Goal: Transaction & Acquisition: Purchase product/service

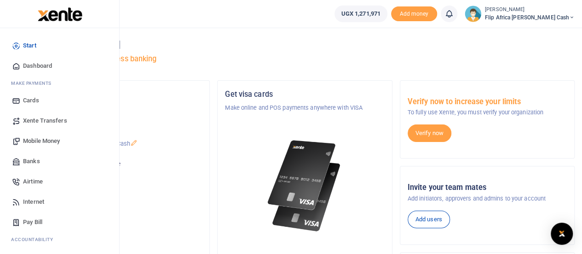
click at [36, 141] on span "Mobile Money" at bounding box center [41, 140] width 37 height 9
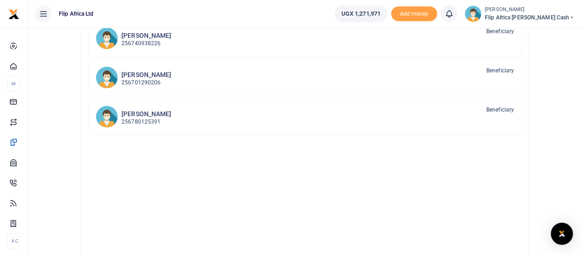
scroll to position [155, 0]
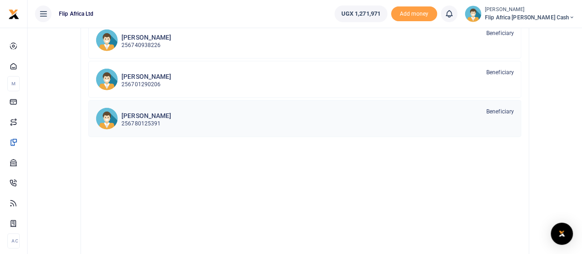
click at [139, 124] on p "256780125391" at bounding box center [146, 123] width 50 height 9
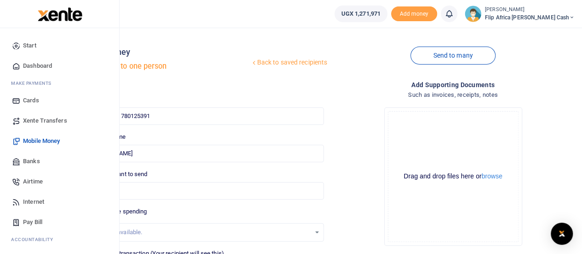
click at [40, 139] on span "Mobile Money" at bounding box center [41, 140] width 37 height 9
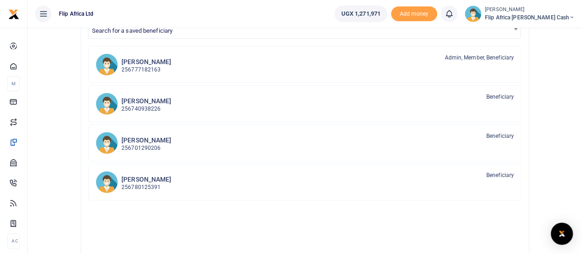
scroll to position [82, 0]
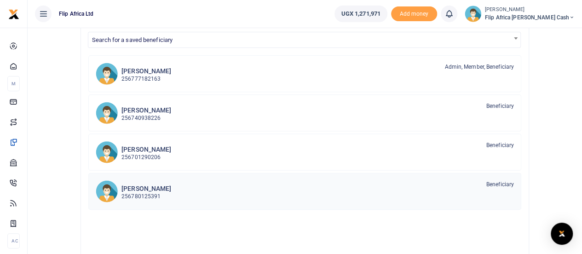
click at [248, 190] on div "Bagal Miika 256780125391 Beneficiary" at bounding box center [317, 190] width 392 height 21
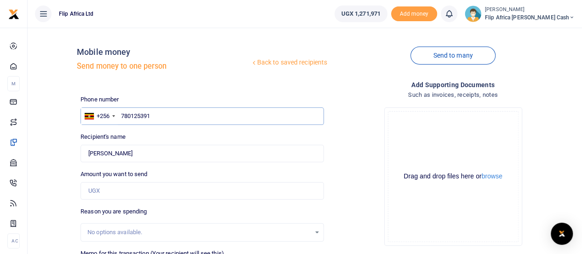
click at [156, 114] on input "780125391" at bounding box center [202, 115] width 243 height 17
type input "754807050"
click at [154, 141] on div "Recipient's name Bagal Miika Name is required." at bounding box center [202, 147] width 243 height 30
click at [161, 153] on input "[PERSON_NAME]" at bounding box center [202, 152] width 243 height 17
click at [184, 177] on div "Amount you want to send Amount is required." at bounding box center [202, 184] width 243 height 30
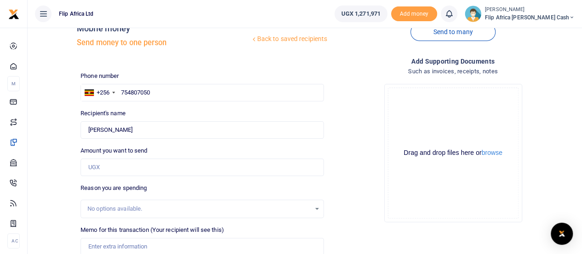
scroll to position [25, 0]
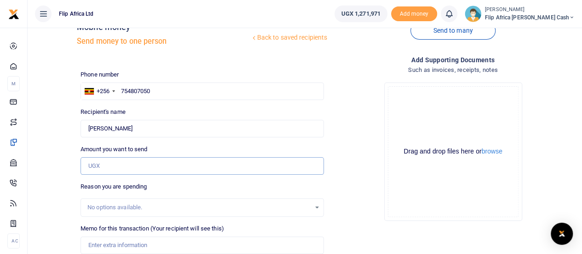
click at [111, 162] on input "Amount you want to send" at bounding box center [202, 165] width 243 height 17
type input "[PERSON_NAME]"
type input "50,000"
click at [159, 142] on div "Phone number +256 Uganda +256 754807050 Phone is required. Recipient's name Fou…" at bounding box center [202, 197] width 251 height 255
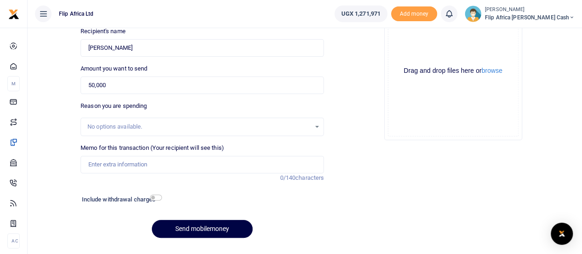
scroll to position [106, 0]
click at [95, 164] on input "Memo for this transaction (Your recipient will see this)" at bounding box center [202, 163] width 243 height 17
type input "P"
type input "T"
type input "NA"
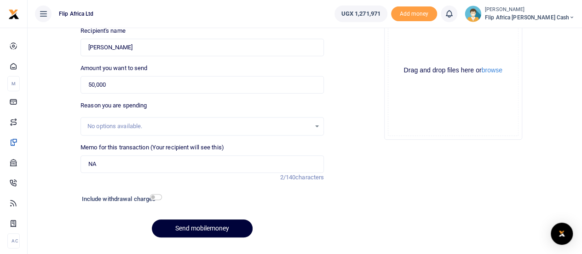
click at [216, 226] on button "Send mobilemoney" at bounding box center [202, 228] width 101 height 18
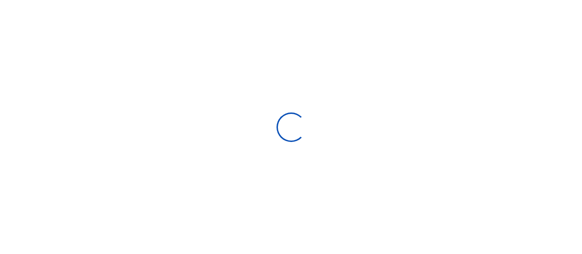
select select
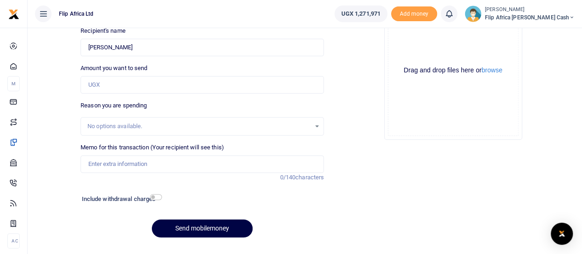
click at [454, 11] on icon at bounding box center [448, 14] width 9 height 10
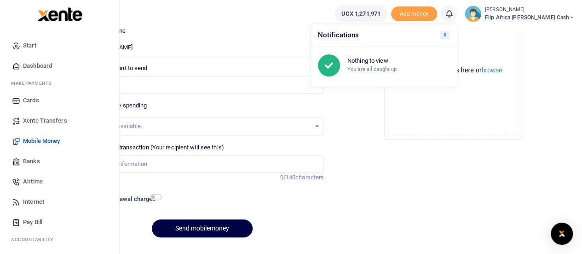
click at [29, 45] on span "Start" at bounding box center [29, 45] width 13 height 9
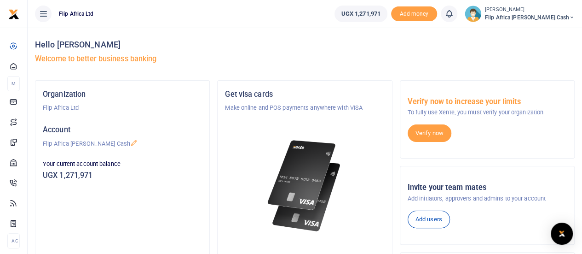
click at [454, 15] on icon at bounding box center [448, 14] width 9 height 10
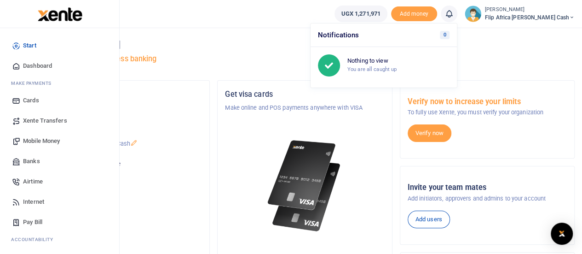
click at [41, 142] on span "Mobile Money" at bounding box center [41, 140] width 37 height 9
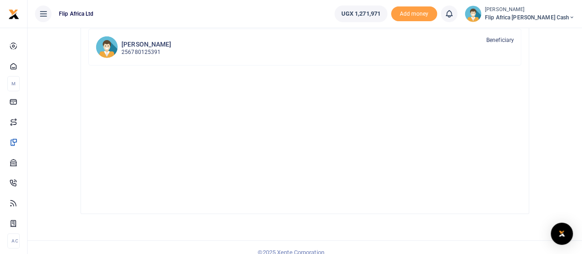
scroll to position [112, 0]
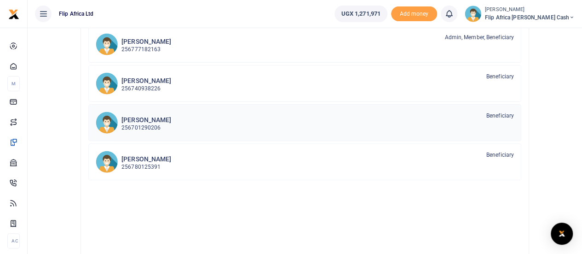
click at [148, 118] on h6 "[PERSON_NAME]" at bounding box center [146, 120] width 50 height 8
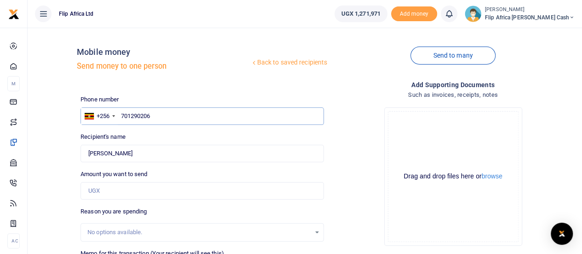
click at [152, 114] on input "701290206" at bounding box center [202, 115] width 243 height 17
type input "754807050"
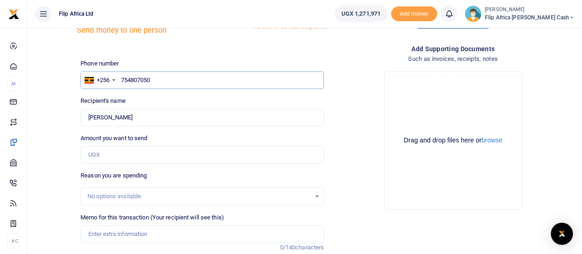
scroll to position [39, 0]
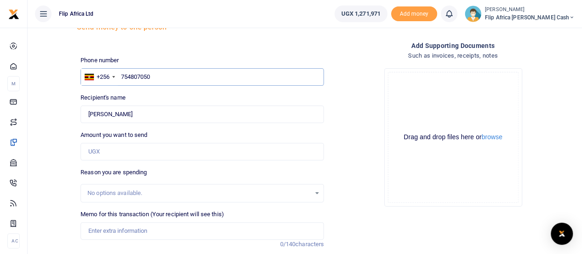
type input "[PERSON_NAME]"
type input "754807050"
click at [135, 154] on input "Amount you want to send" at bounding box center [202, 151] width 243 height 17
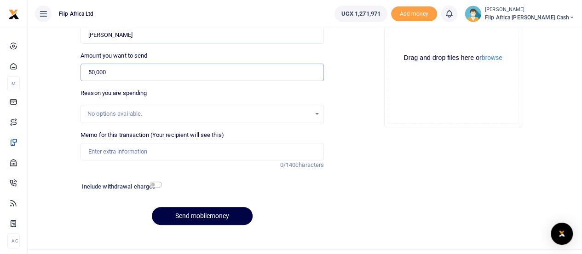
scroll to position [127, 0]
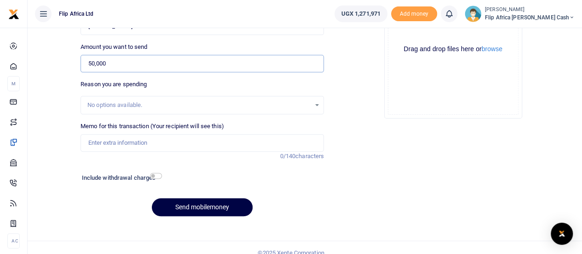
type input "50,000"
click at [99, 141] on input "Memo for this transaction (Your recipient will see this)" at bounding box center [202, 142] width 243 height 17
type input "AN"
click at [211, 204] on button "Send mobilemoney" at bounding box center [202, 207] width 101 height 18
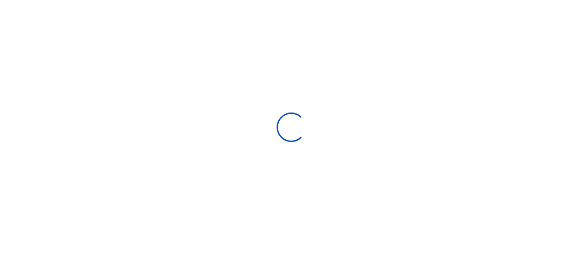
select select "Loading bundles"
select select
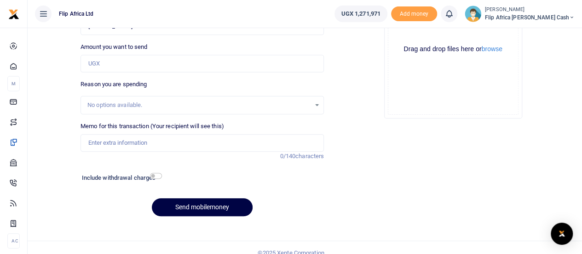
click at [475, 13] on div at bounding box center [291, 127] width 582 height 254
click at [454, 13] on icon at bounding box center [448, 14] width 9 height 10
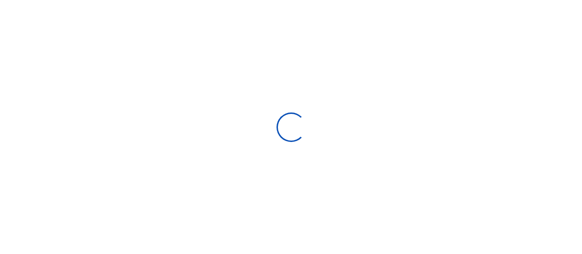
select select
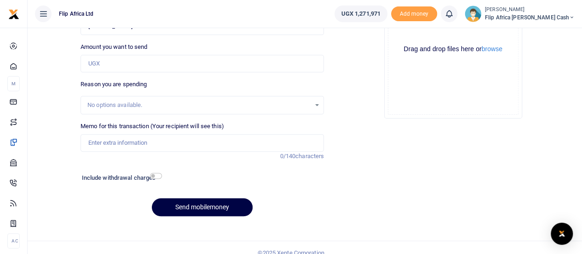
click at [454, 13] on icon at bounding box center [448, 14] width 9 height 10
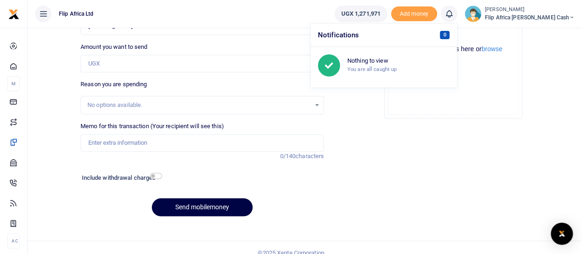
click at [450, 34] on span "0" at bounding box center [445, 35] width 10 height 8
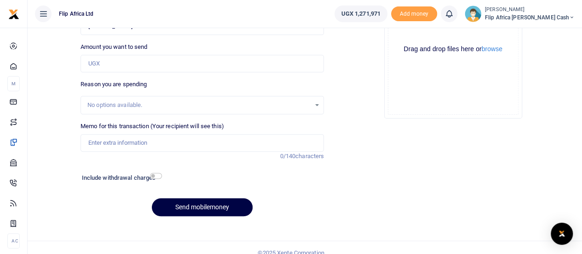
click at [545, 14] on span "Flip Africa [PERSON_NAME] Cash" at bounding box center [530, 17] width 90 height 8
click at [525, 67] on link "Logout" at bounding box center [509, 67] width 73 height 13
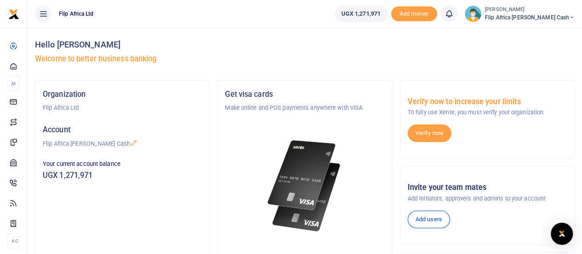
click at [454, 14] on icon at bounding box center [448, 14] width 9 height 10
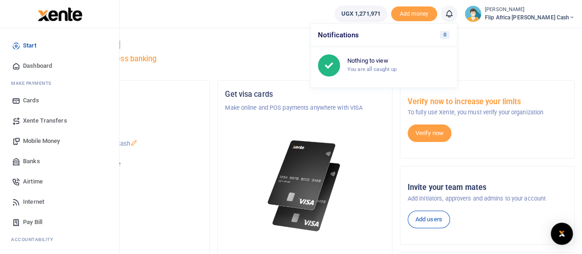
click at [41, 139] on span "Mobile Money" at bounding box center [41, 140] width 37 height 9
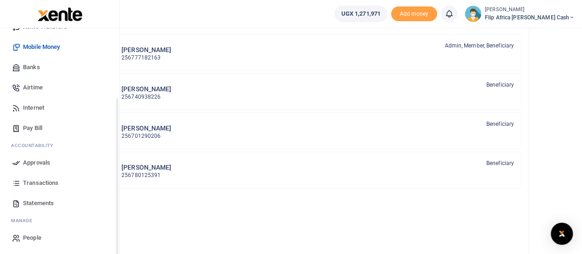
scroll to position [95, 0]
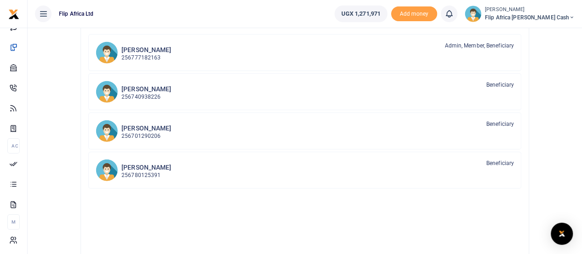
click at [557, 15] on span "Flip Africa [PERSON_NAME] Cash" at bounding box center [530, 17] width 90 height 8
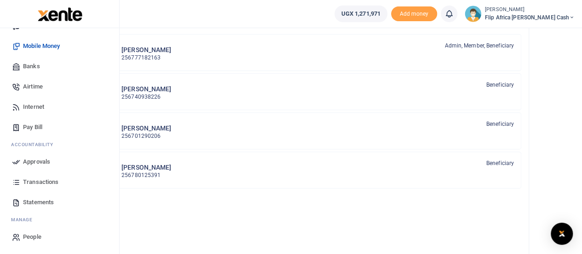
click at [29, 234] on span "People" at bounding box center [32, 236] width 18 height 9
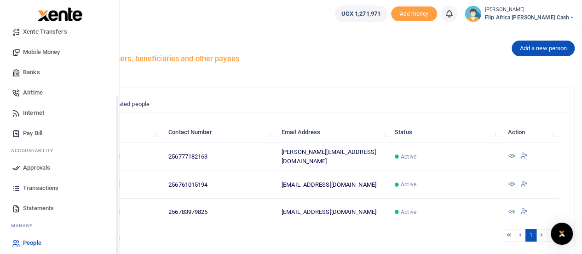
scroll to position [95, 0]
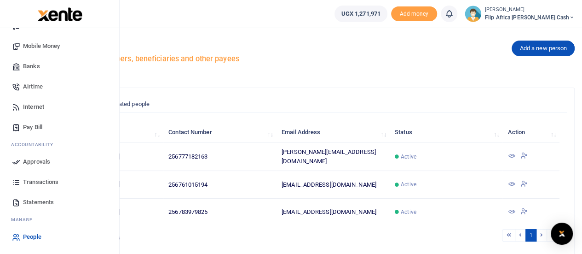
click at [32, 161] on span "Approvals" at bounding box center [36, 161] width 27 height 9
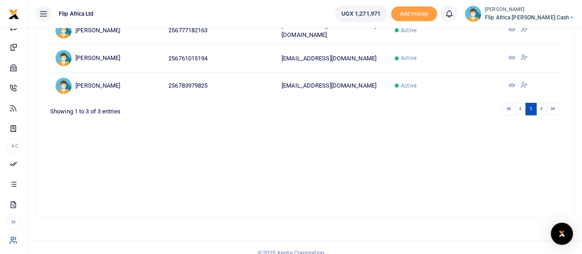
scroll to position [0, 0]
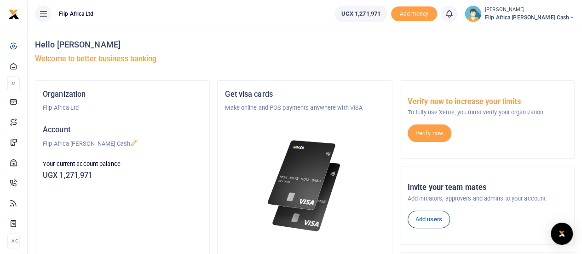
click at [454, 12] on icon at bounding box center [448, 14] width 9 height 10
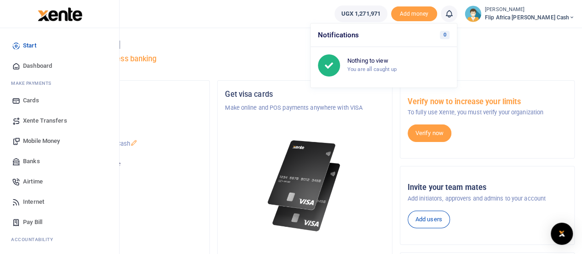
click at [40, 142] on span "Mobile Money" at bounding box center [41, 140] width 37 height 9
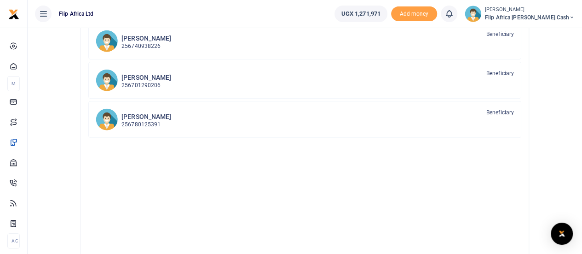
scroll to position [153, 0]
click at [155, 122] on p "256780125391" at bounding box center [146, 125] width 50 height 9
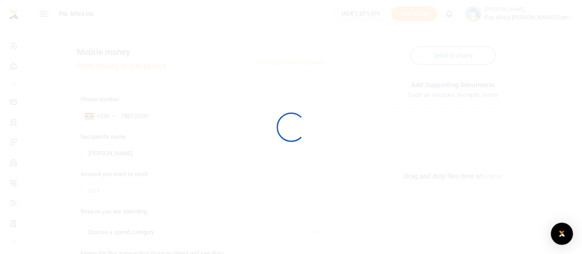
select select
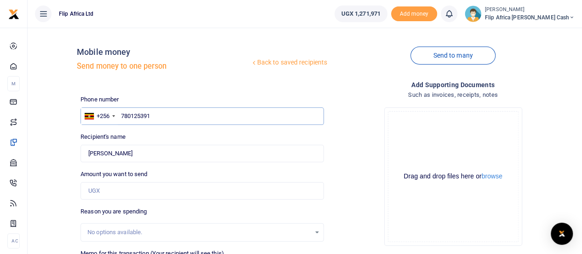
click at [160, 113] on input "780125391" at bounding box center [202, 115] width 243 height 17
type input "754807050"
click at [141, 171] on label "Amount you want to send" at bounding box center [114, 173] width 67 height 9
click at [141, 182] on input "Amount you want to send" at bounding box center [202, 190] width 243 height 17
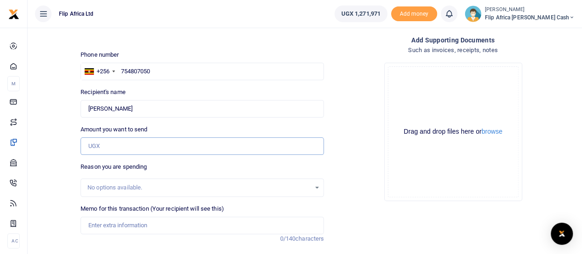
scroll to position [45, 0]
type input "[PERSON_NAME]"
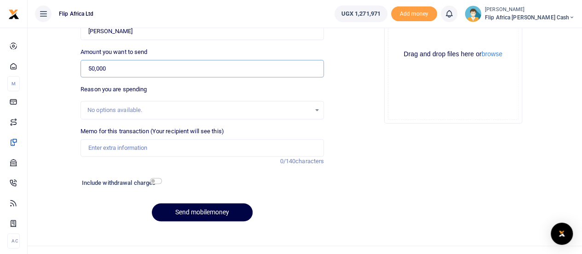
scroll to position [127, 0]
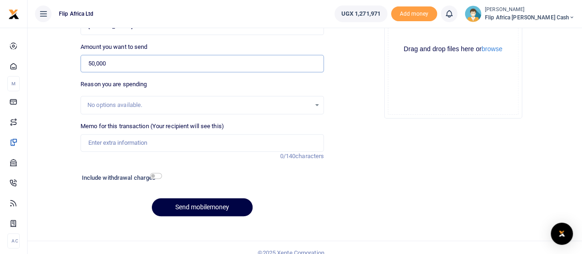
type input "50,000"
click at [113, 101] on div "No options available." at bounding box center [198, 104] width 223 height 9
click at [107, 148] on input "Memo for this transaction (Your recipient will see this)" at bounding box center [202, 142] width 243 height 17
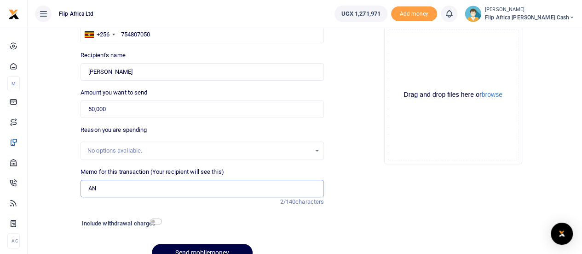
scroll to position [77, 0]
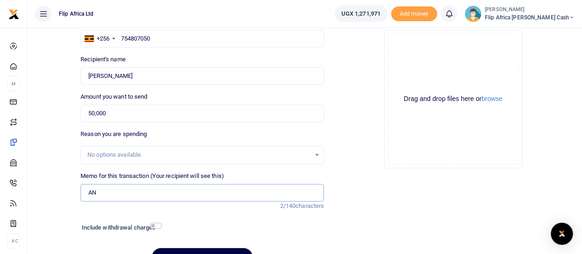
type input "AN"
click at [317, 154] on div "No options available." at bounding box center [202, 155] width 242 height 10
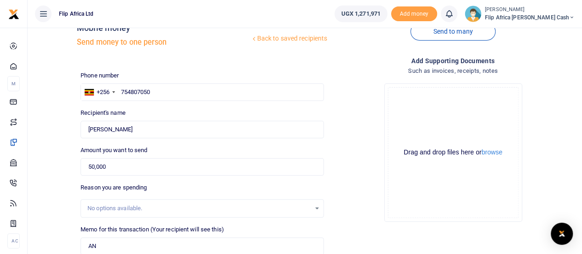
scroll to position [127, 0]
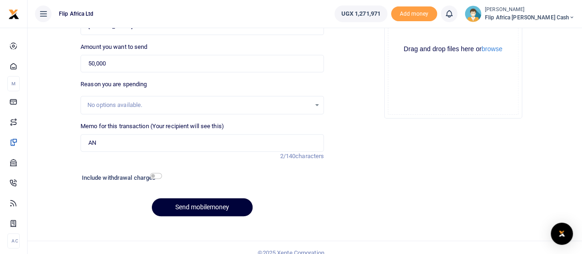
click at [191, 207] on button "Send mobilemoney" at bounding box center [202, 207] width 101 height 18
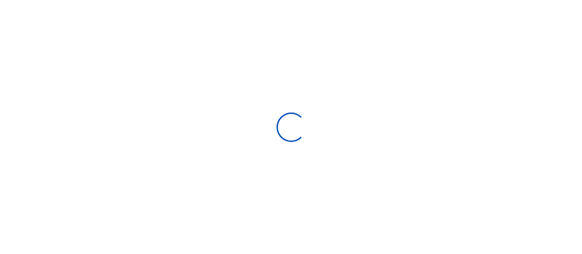
select select
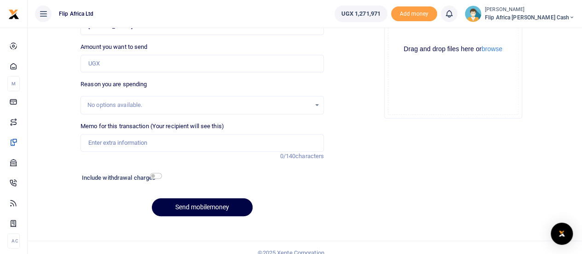
click at [454, 13] on icon at bounding box center [448, 14] width 9 height 10
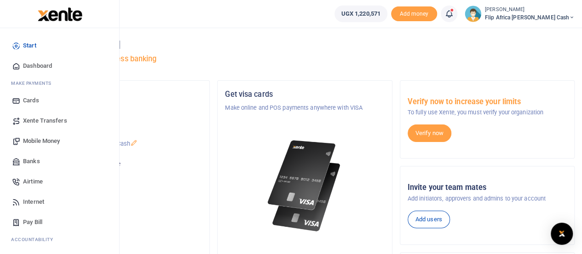
scroll to position [95, 0]
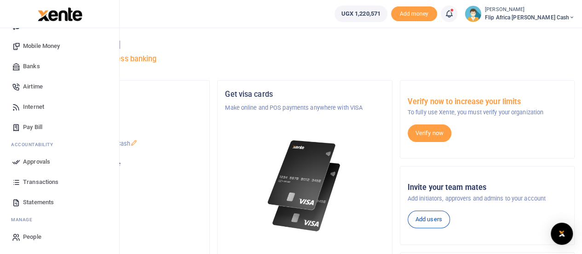
click at [32, 179] on span "Transactions" at bounding box center [40, 181] width 35 height 9
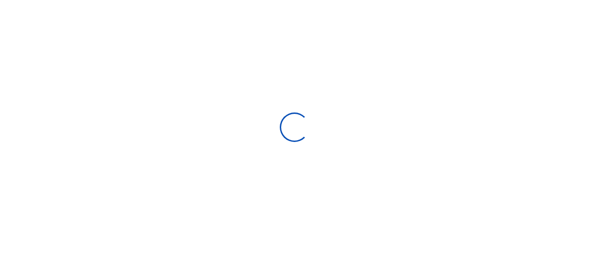
select select
type input "[DATE] - [DATE]"
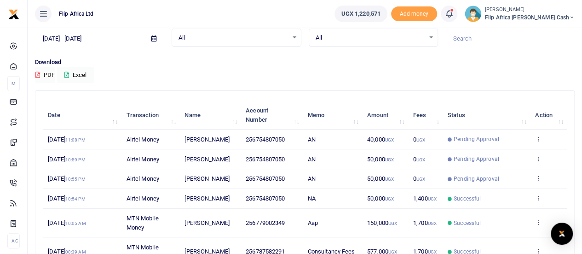
scroll to position [43, 0]
